Goal: Transaction & Acquisition: Purchase product/service

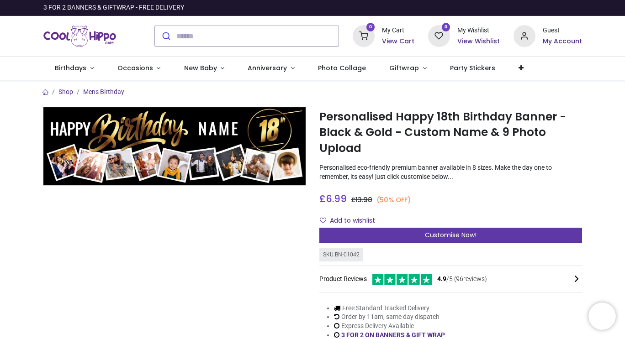
click at [466, 228] on div "Customise Now!" at bounding box center [450, 236] width 263 height 16
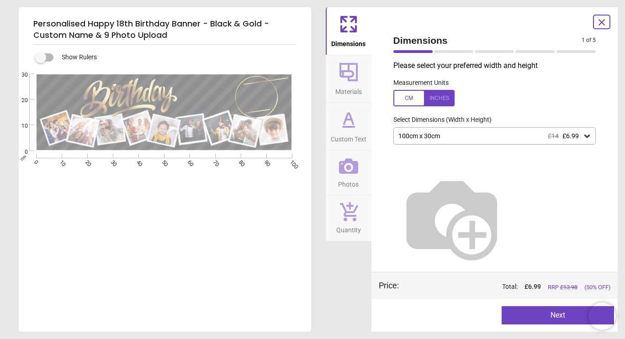
click at [553, 308] on button "Next" at bounding box center [558, 315] width 112 height 18
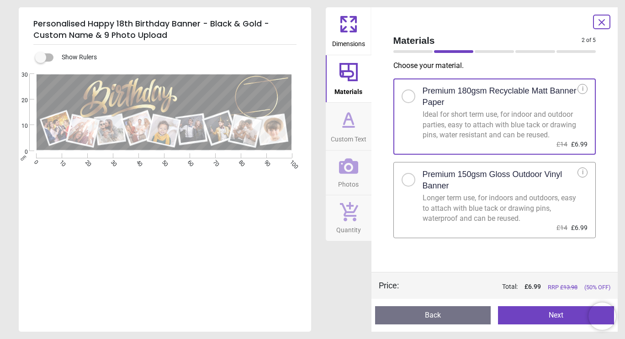
click at [565, 315] on button "Next" at bounding box center [556, 315] width 116 height 18
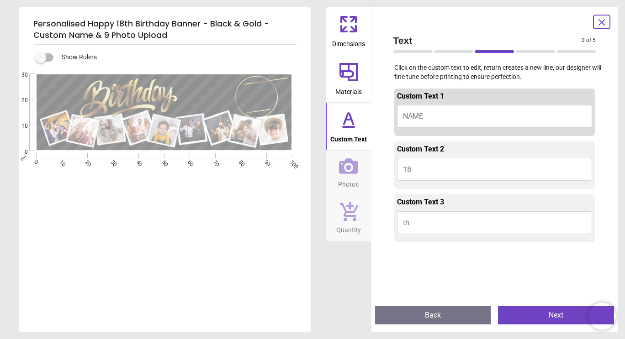
click at [487, 108] on button "NAME" at bounding box center [494, 116] width 195 height 23
click at [482, 120] on button "NAME" at bounding box center [494, 116] width 195 height 23
click at [433, 115] on button "NAME" at bounding box center [494, 116] width 195 height 23
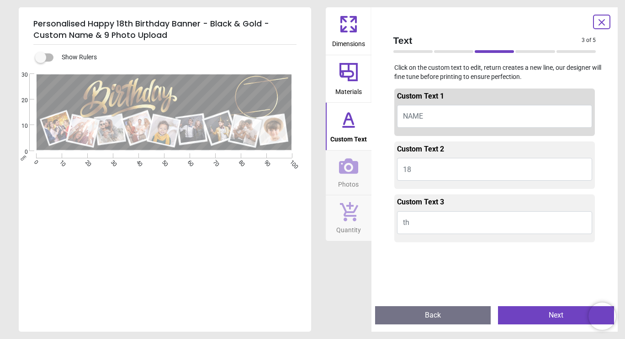
click at [414, 120] on span "NAME" at bounding box center [413, 116] width 20 height 9
type textarea "*"
type textarea "******"
click at [436, 220] on button "th" at bounding box center [494, 222] width 195 height 23
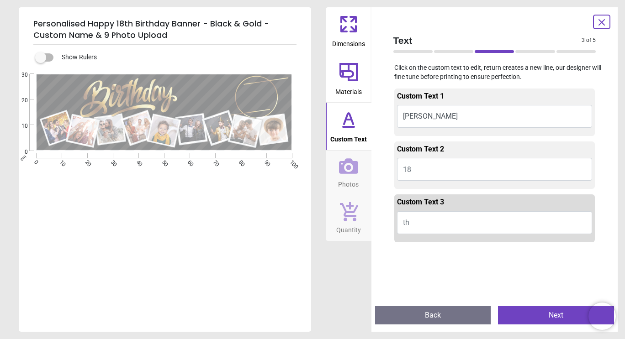
click at [544, 310] on button "Next" at bounding box center [556, 315] width 116 height 18
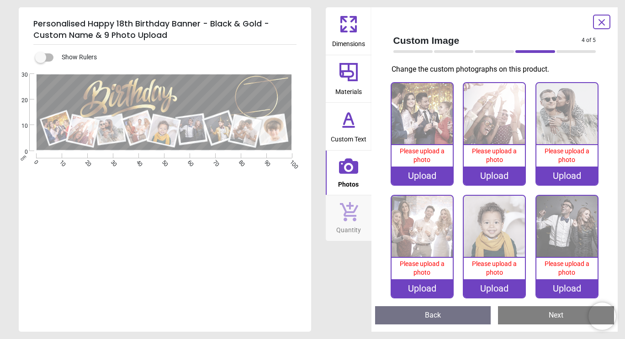
click at [423, 169] on div "Upload" at bounding box center [421, 176] width 61 height 18
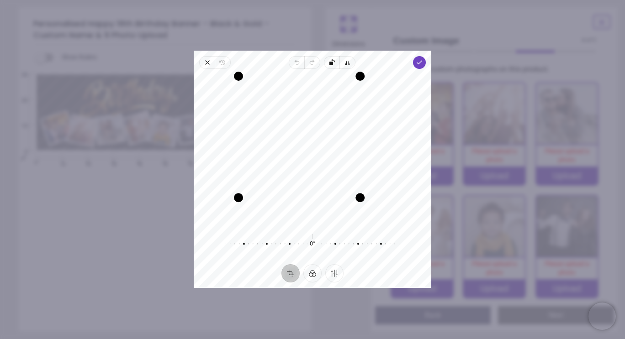
drag, startPoint x: 386, startPoint y: 224, endPoint x: 367, endPoint y: 190, distance: 38.9
click at [367, 190] on div "Recenter" at bounding box center [312, 150] width 223 height 148
drag, startPoint x: 361, startPoint y: 73, endPoint x: 301, endPoint y: -9, distance: 101.3
click at [301, 0] on html "Login • Register Birthdays Milestone Birthday 1510 products 208" at bounding box center [312, 169] width 625 height 339
drag, startPoint x: 308, startPoint y: 155, endPoint x: 302, endPoint y: 180, distance: 25.5
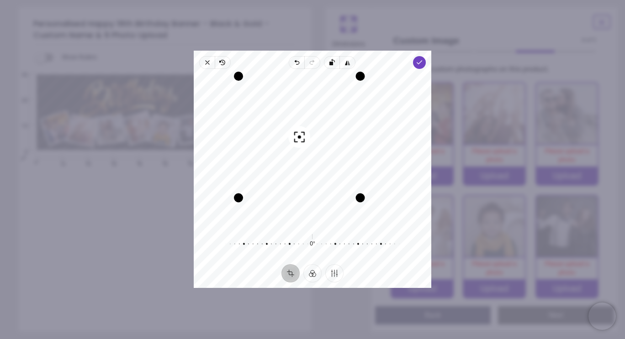
click at [302, 180] on div "Recenter" at bounding box center [312, 150] width 223 height 148
drag, startPoint x: 359, startPoint y: 197, endPoint x: 335, endPoint y: 272, distance: 78.7
click at [335, 272] on div "Close Revert Undo Redo Rotate left Flip horizontal Done Crop Filter Finetune Re…" at bounding box center [313, 170] width 238 height 238
drag, startPoint x: 386, startPoint y: 226, endPoint x: 326, endPoint y: 232, distance: 60.6
click at [326, 232] on div "Recenter 0° Reset" at bounding box center [313, 166] width 238 height 195
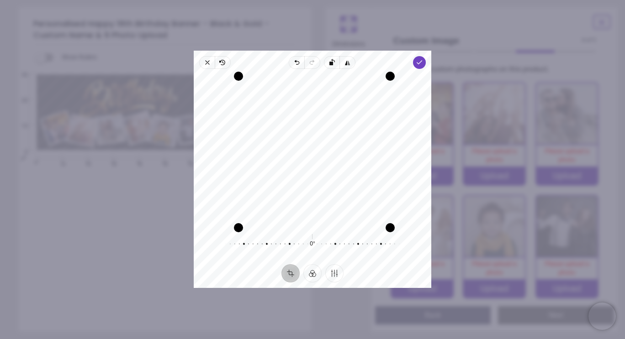
drag, startPoint x: 362, startPoint y: 201, endPoint x: 384, endPoint y: 270, distance: 72.4
click at [384, 270] on div "Close Revert Undo Redo Rotate left Flip horizontal Done Crop Filter Finetune Re…" at bounding box center [313, 170] width 238 height 238
click at [406, 151] on div "Recenter" at bounding box center [312, 150] width 223 height 148
click at [421, 63] on icon "button" at bounding box center [419, 62] width 7 height 7
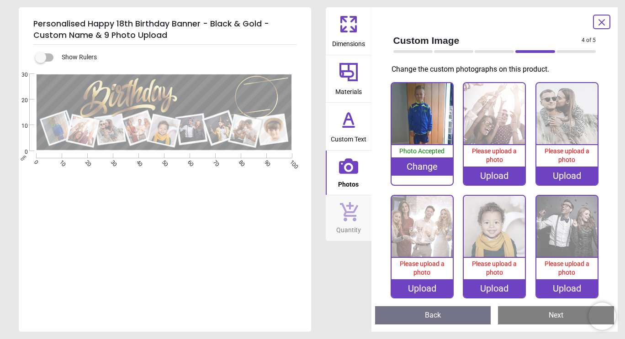
click at [506, 168] on div "Upload" at bounding box center [494, 176] width 61 height 18
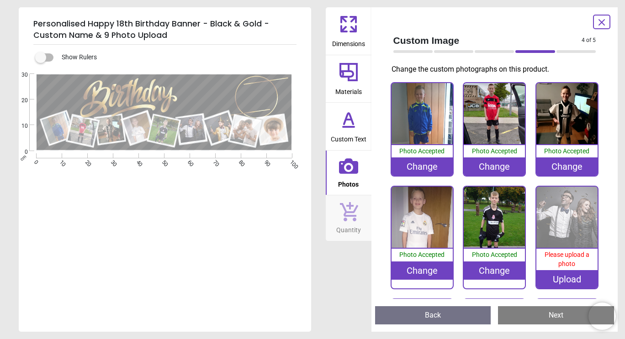
scroll to position [70, 0]
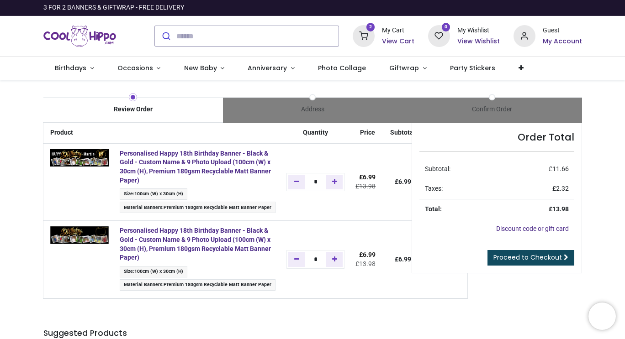
click at [297, 251] on div "*" at bounding box center [315, 259] width 58 height 18
click at [297, 258] on icon "Remove one" at bounding box center [296, 259] width 5 height 6
type input "*"
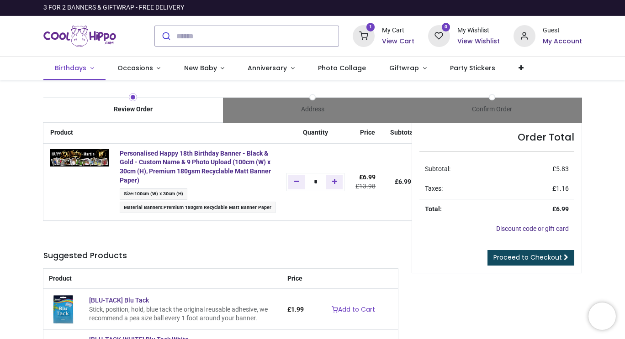
click at [85, 69] on span "Birthdays" at bounding box center [71, 67] width 33 height 9
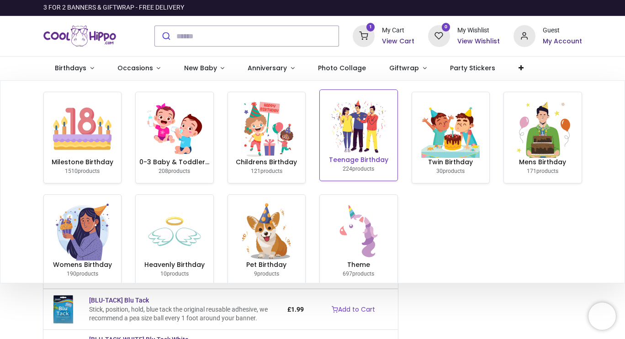
click at [366, 145] on img at bounding box center [358, 126] width 58 height 58
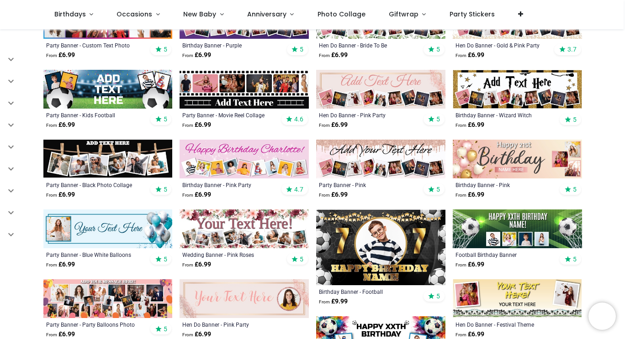
scroll to position [352, 0]
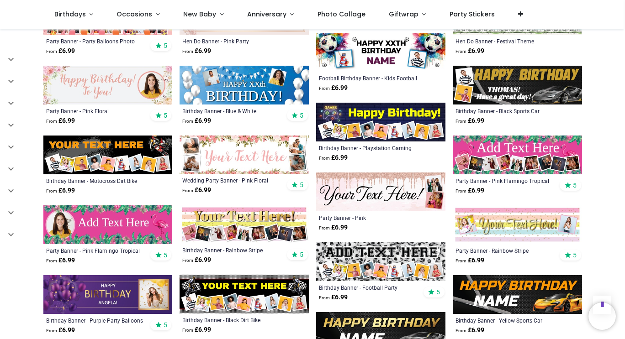
click at [578, 243] on img at bounding box center [517, 225] width 129 height 39
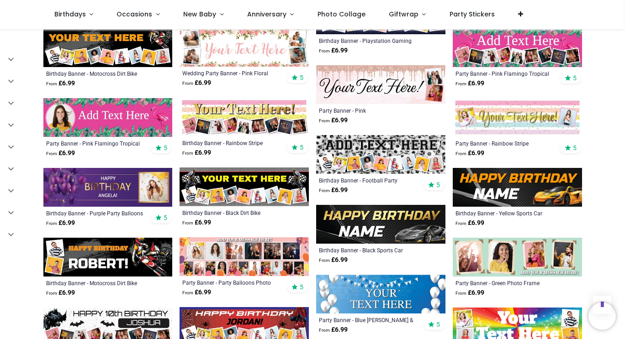
scroll to position [743, 0]
